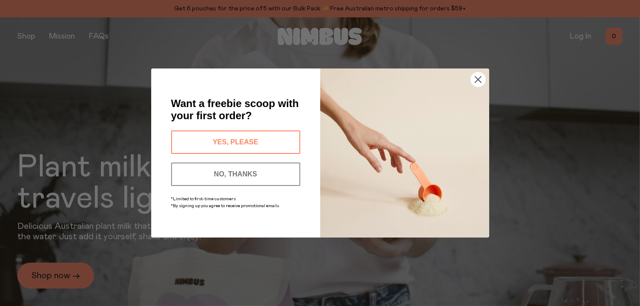
click at [253, 144] on button "YES, PLEASE" at bounding box center [235, 141] width 129 height 23
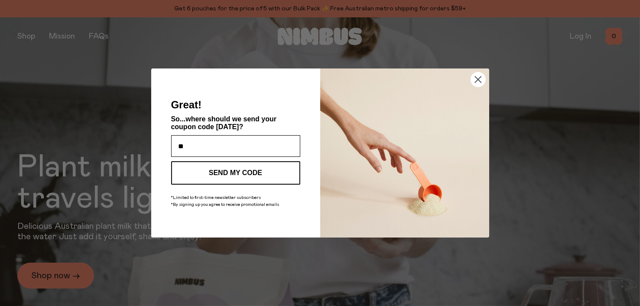
type input "**********"
click at [245, 172] on button "SEND MY CODE" at bounding box center [235, 172] width 129 height 23
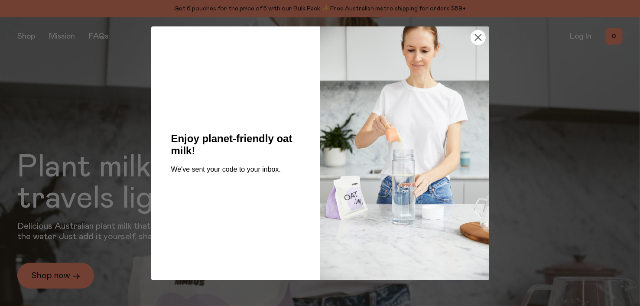
click at [477, 36] on circle "Close dialog" at bounding box center [477, 37] width 14 height 14
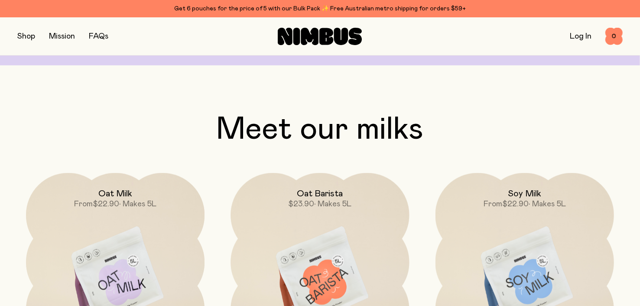
scroll to position [609, 0]
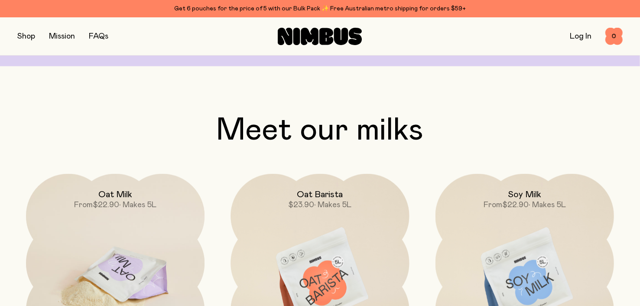
click at [106, 257] on img at bounding box center [115, 279] width 178 height 210
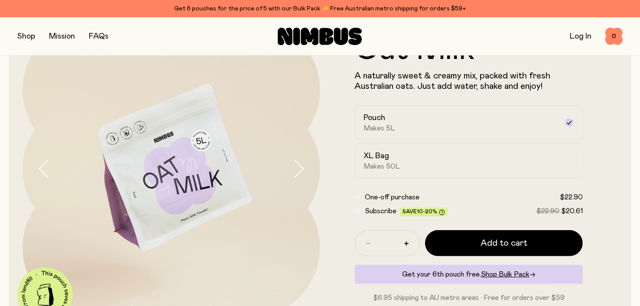
scroll to position [60, 0]
click at [357, 213] on div "Subscribe Save 10-20% $22.90 $20.61" at bounding box center [469, 210] width 228 height 10
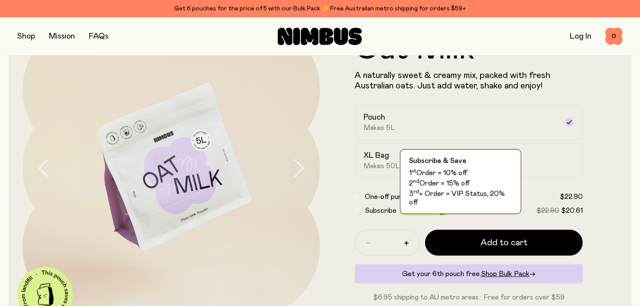
click at [439, 212] on icon at bounding box center [442, 212] width 6 height 6
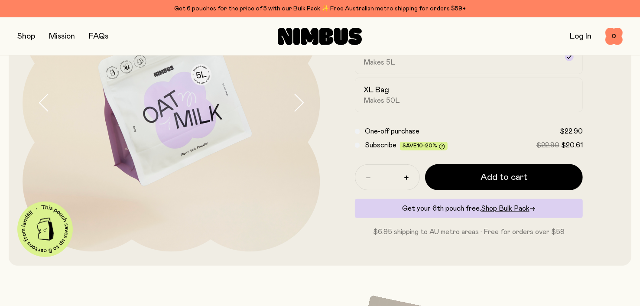
scroll to position [128, 0]
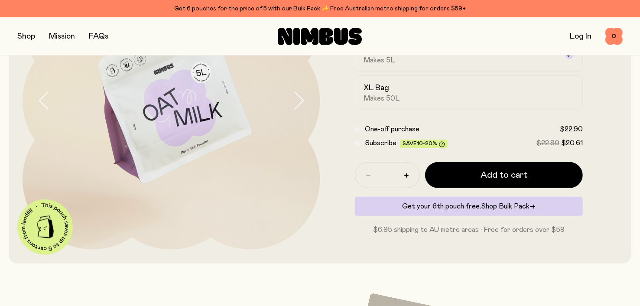
click at [506, 204] on span "Shop Bulk Pack" at bounding box center [505, 206] width 49 height 7
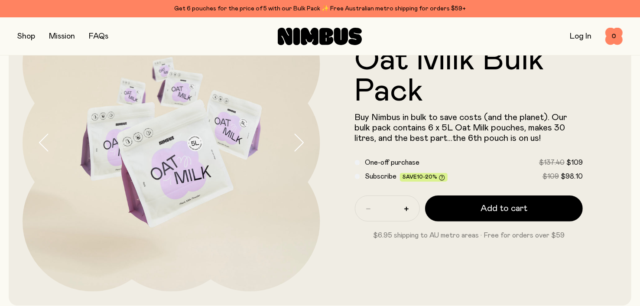
scroll to position [85, 0]
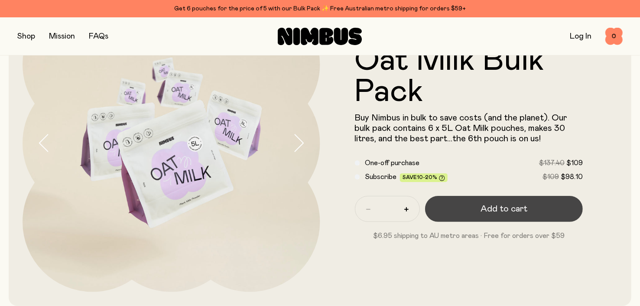
click at [502, 204] on span "Add to cart" at bounding box center [503, 209] width 47 height 12
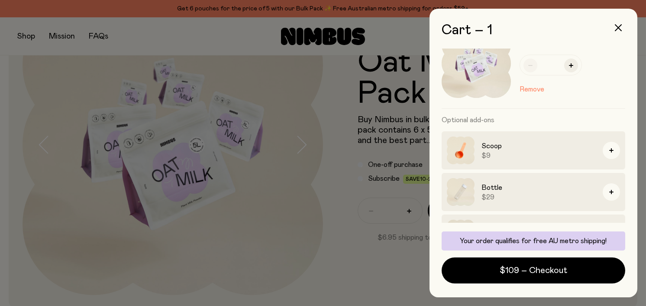
scroll to position [60, 0]
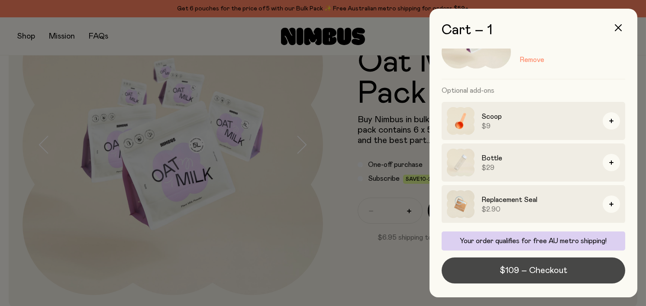
click at [542, 271] on span "$109 – Checkout" at bounding box center [534, 270] width 68 height 12
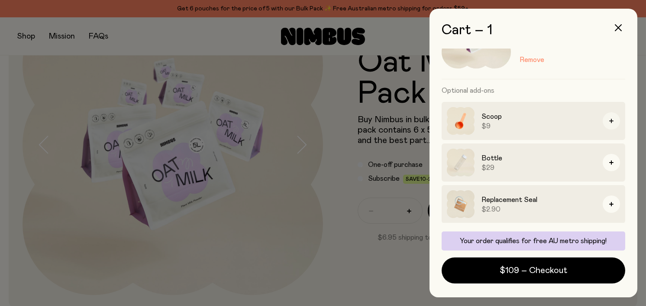
click at [609, 120] on icon "button" at bounding box center [611, 121] width 4 height 4
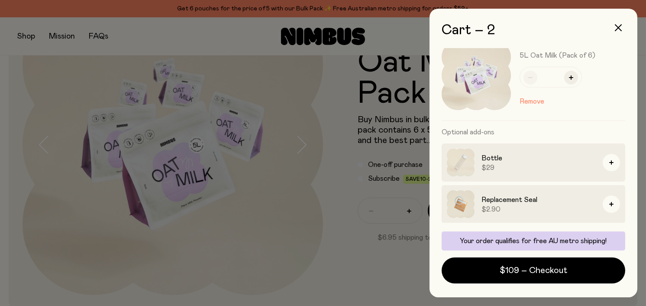
scroll to position [0, 0]
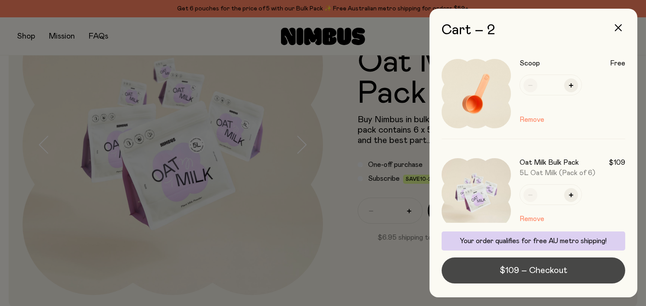
click at [529, 265] on span "$109 – Checkout" at bounding box center [534, 270] width 68 height 12
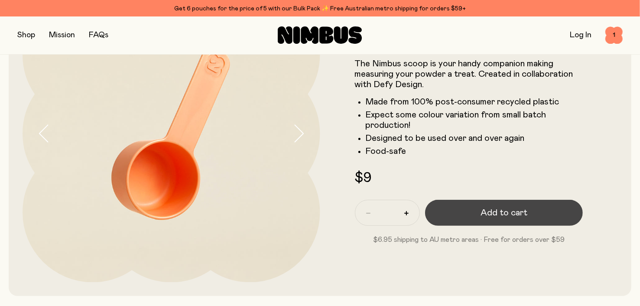
scroll to position [96, 0]
